Goal: Task Accomplishment & Management: Manage account settings

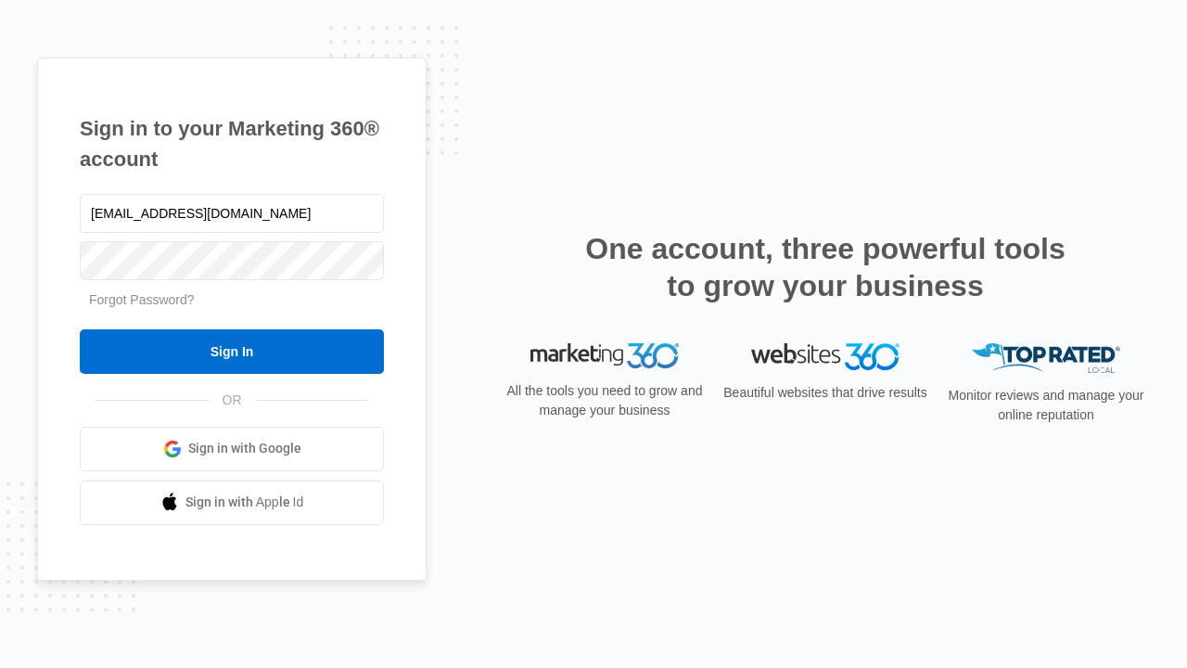
type input "[EMAIL_ADDRESS][DOMAIN_NAME]"
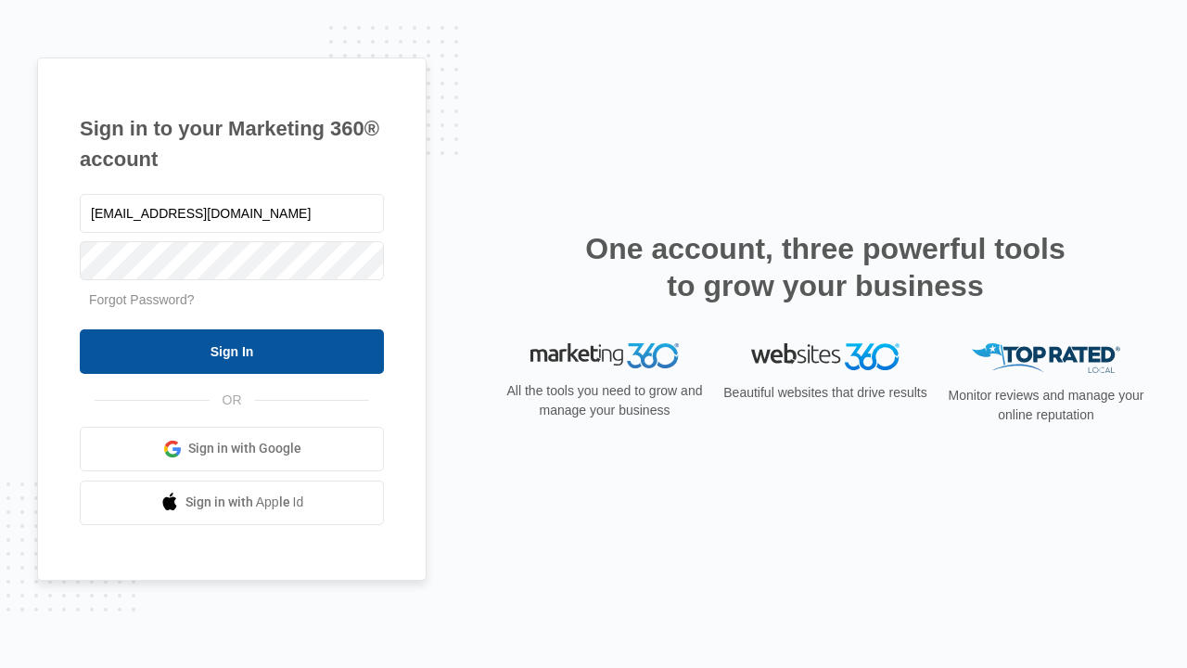
click at [232, 350] on input "Sign In" at bounding box center [232, 351] width 304 height 45
